Goal: Task Accomplishment & Management: Use online tool/utility

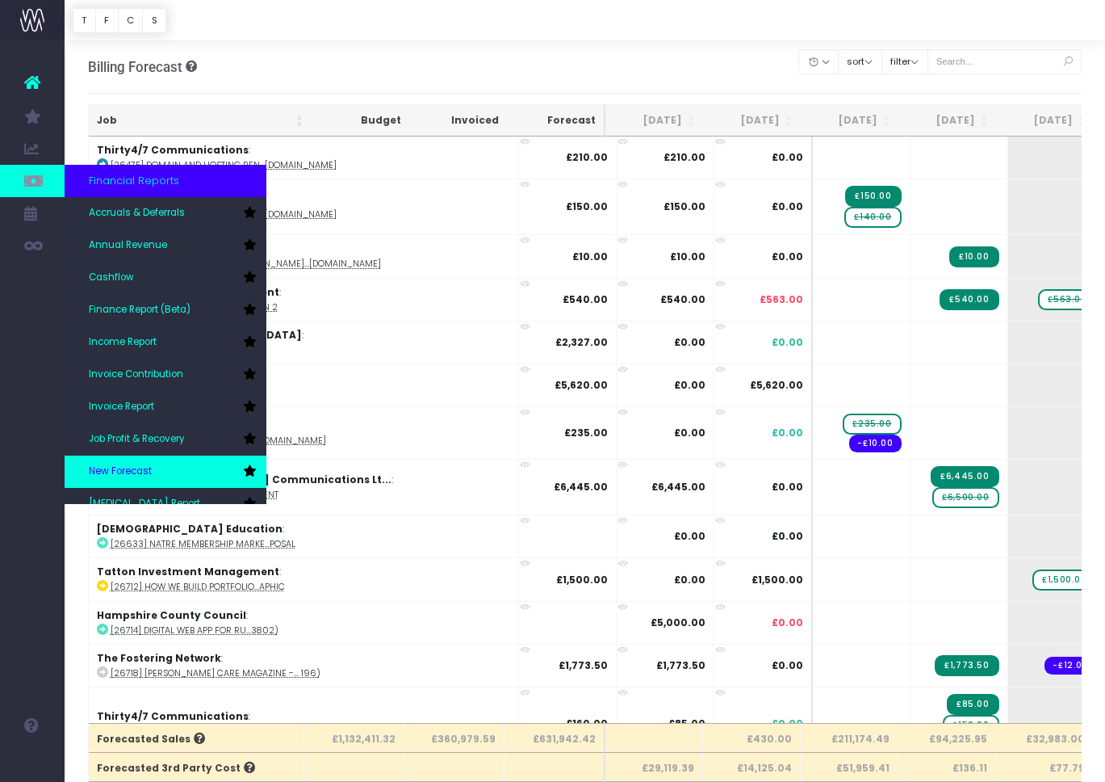
click at [139, 462] on link "New Forecast" at bounding box center [166, 471] width 202 height 32
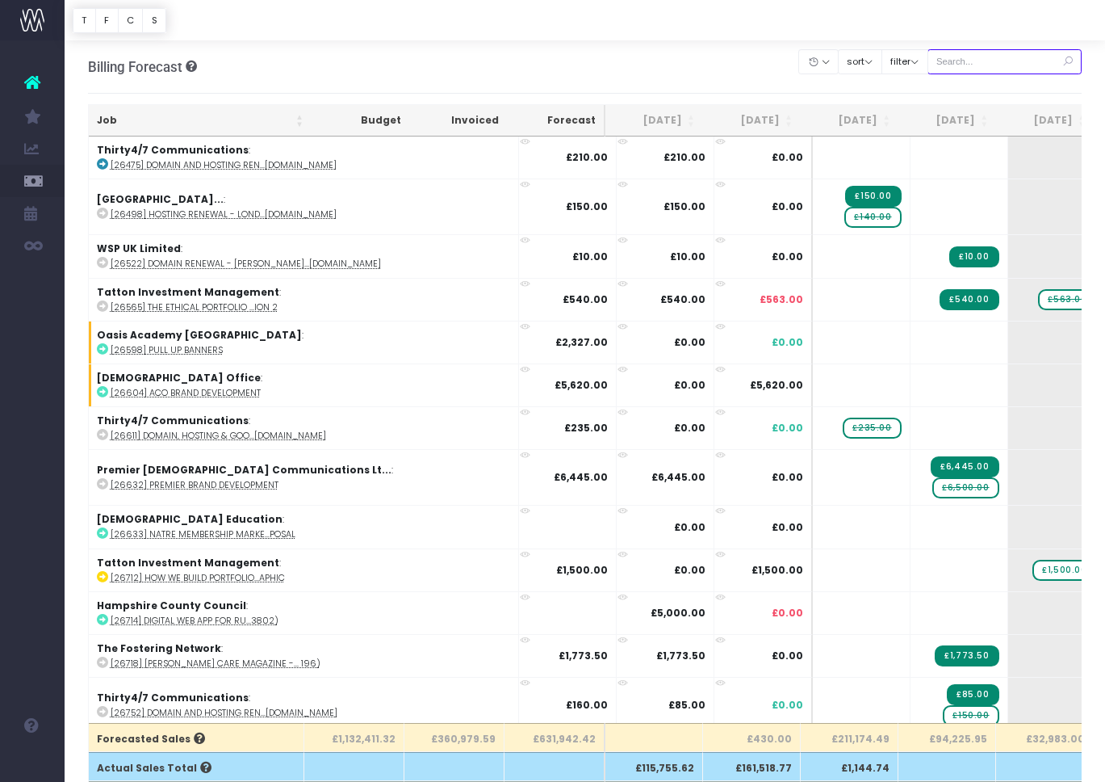
click at [989, 61] on input "text" at bounding box center [1005, 61] width 155 height 25
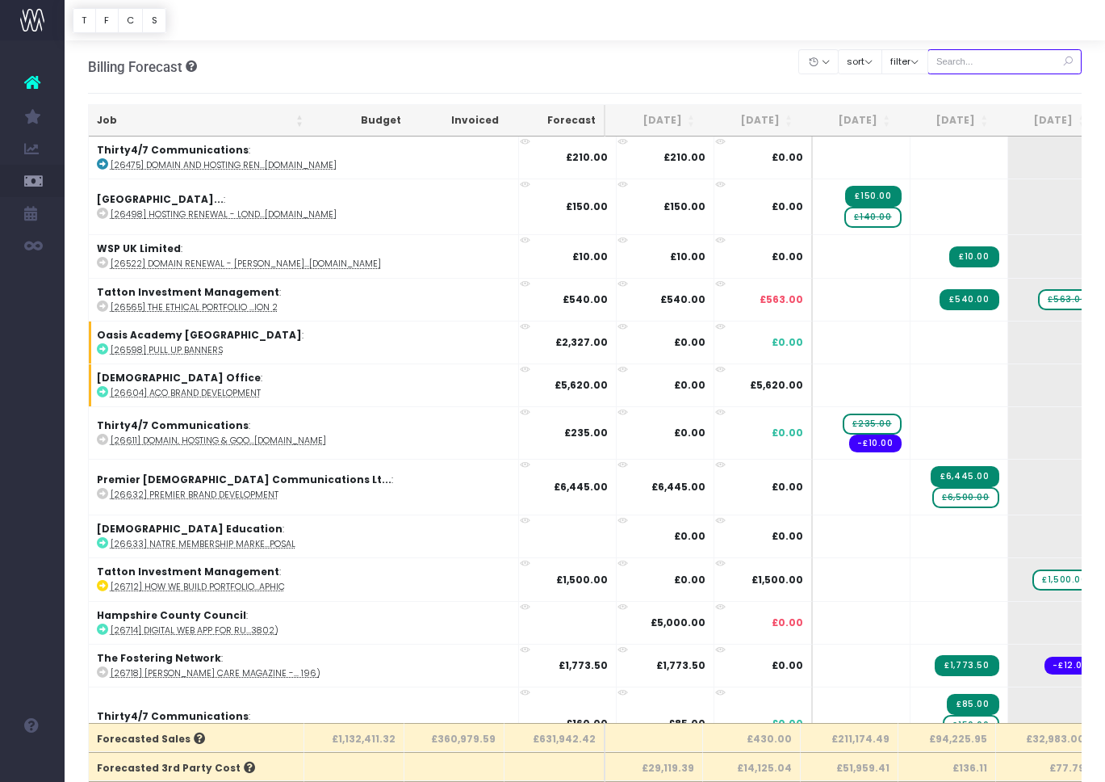
paste input "28916"
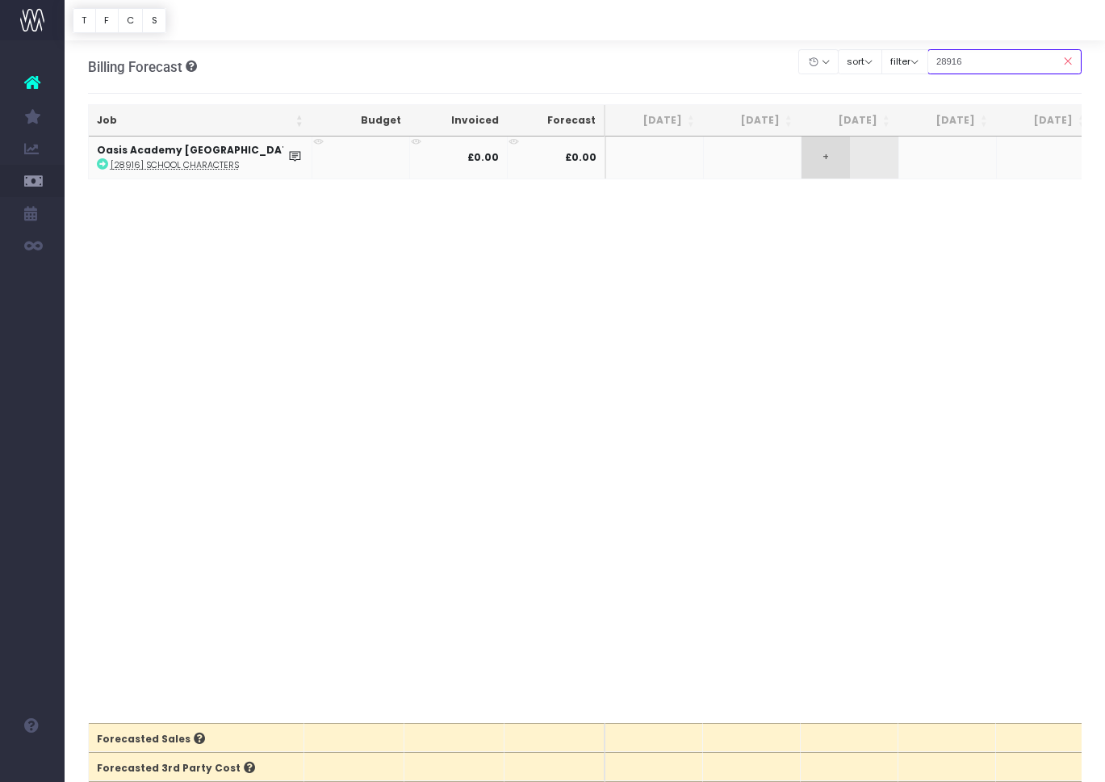
type input "28916"
click at [837, 162] on span "+" at bounding box center [826, 157] width 48 height 42
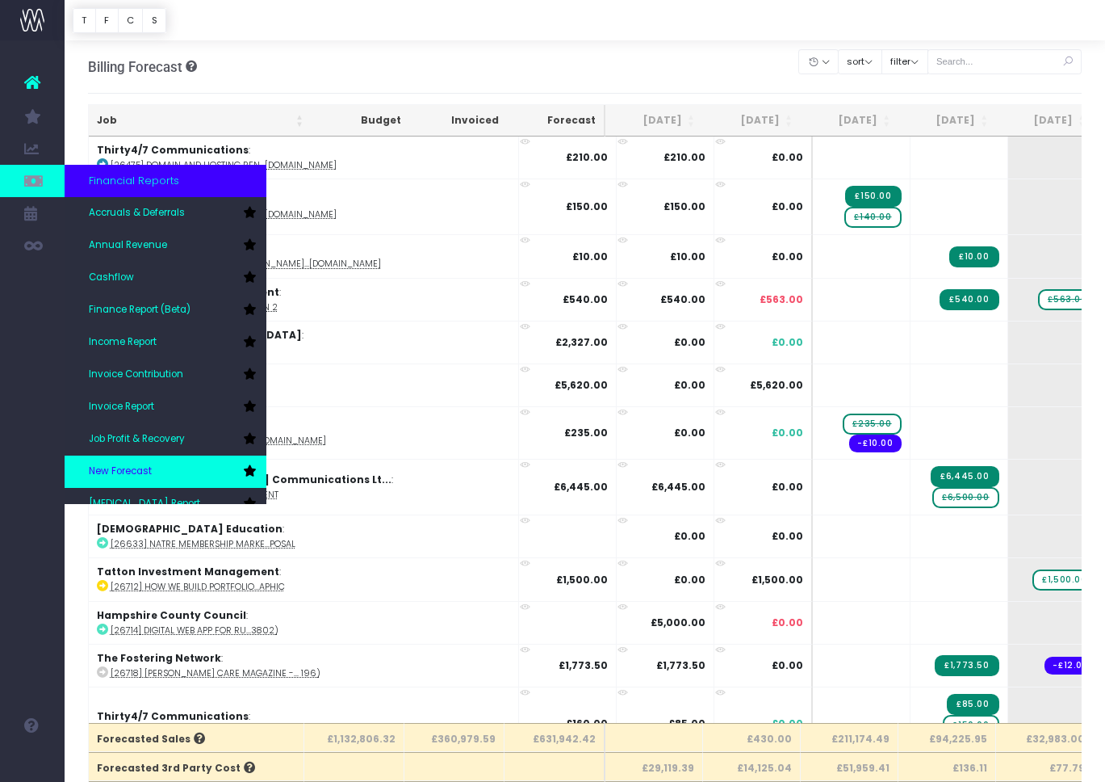
click at [138, 461] on link "New Forecast" at bounding box center [166, 471] width 202 height 32
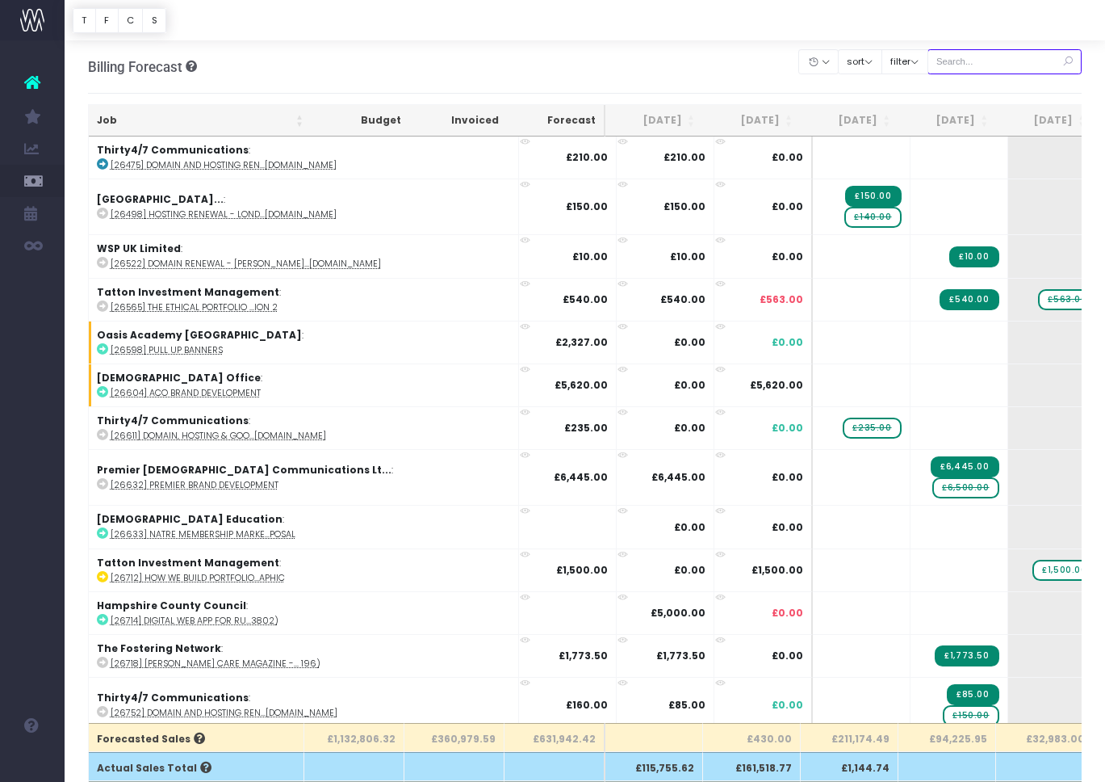
click at [1000, 61] on input "text" at bounding box center [1005, 61] width 155 height 25
